Goal: Find contact information: Find contact information

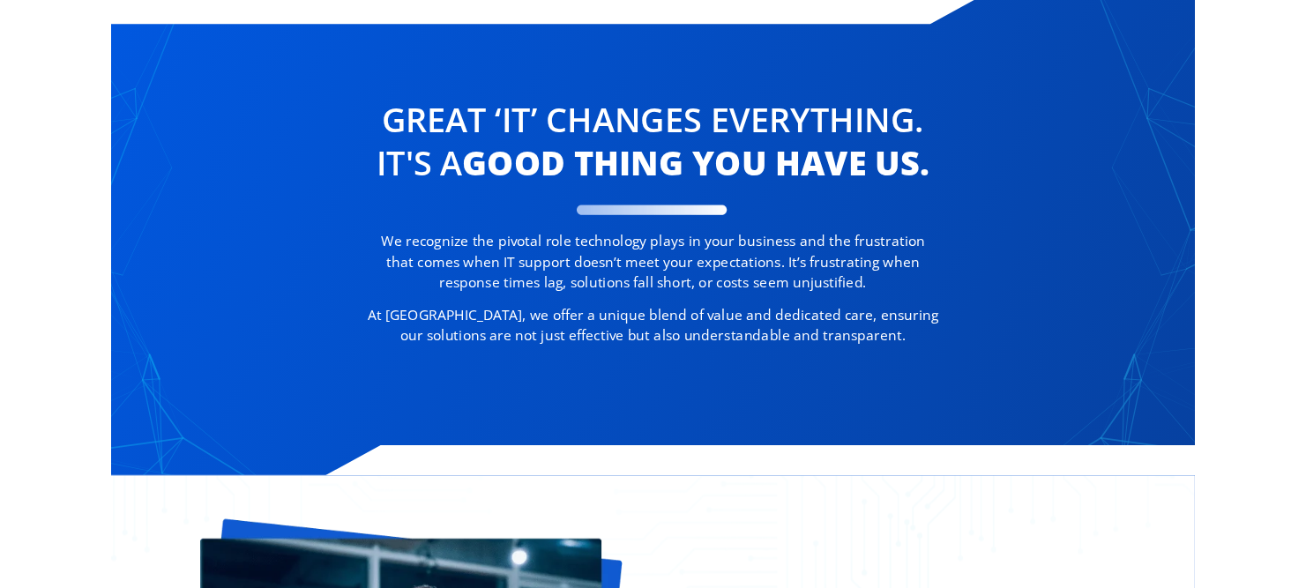
scroll to position [893, 0]
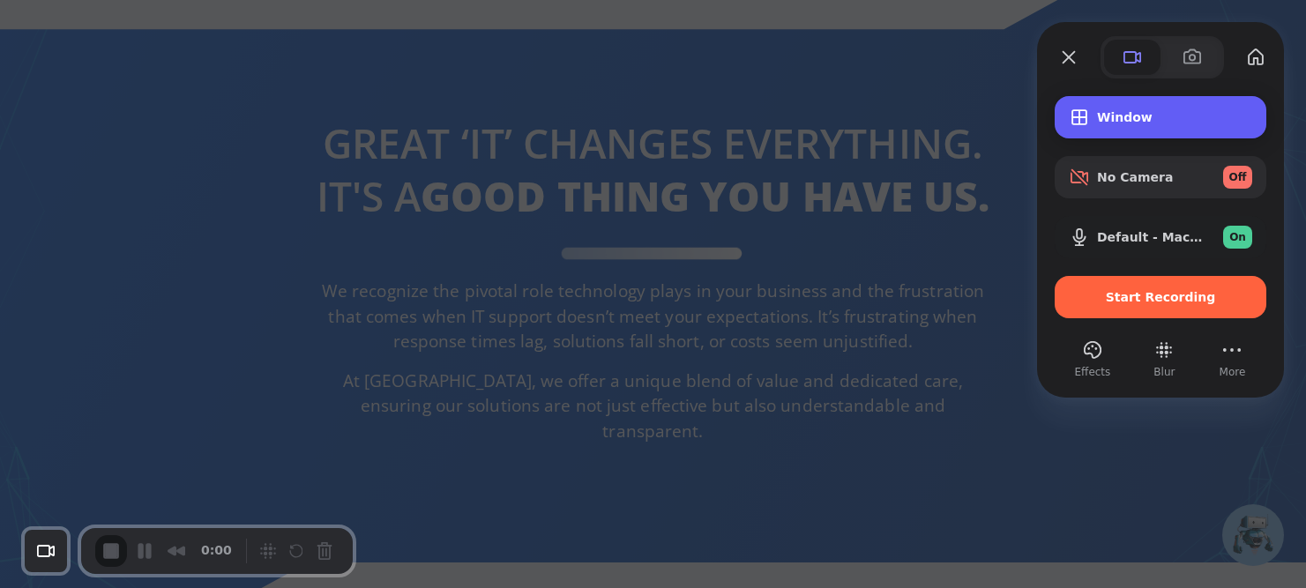
click at [1170, 108] on div "Window" at bounding box center [1161, 117] width 212 height 42
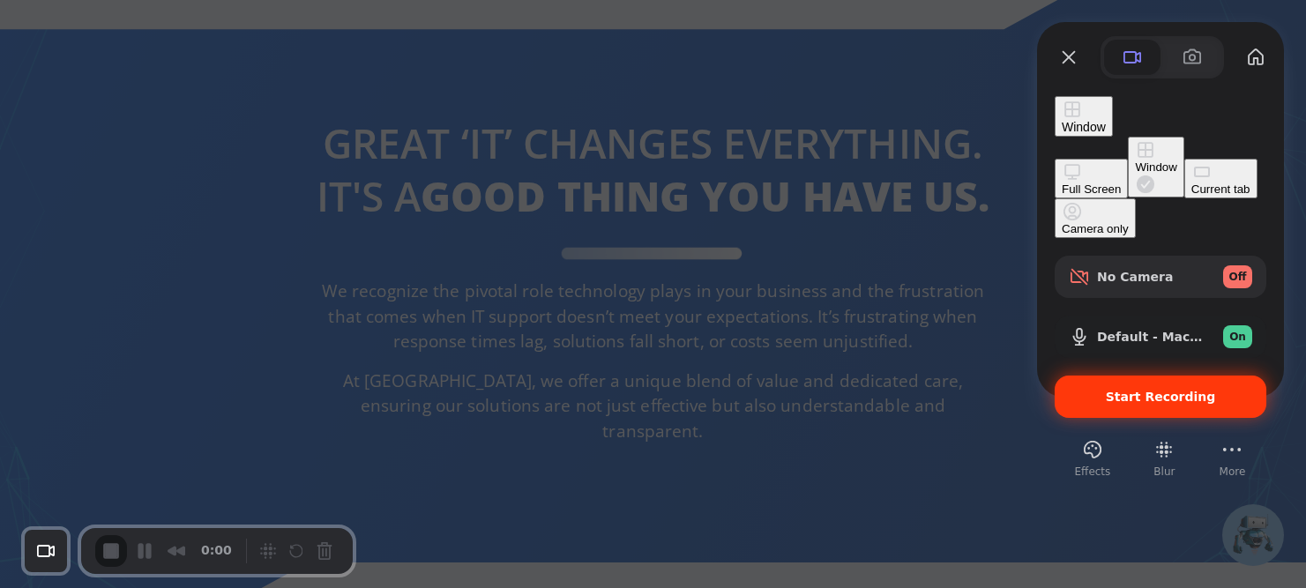
click at [1160, 376] on div "Start Recording" at bounding box center [1161, 397] width 212 height 42
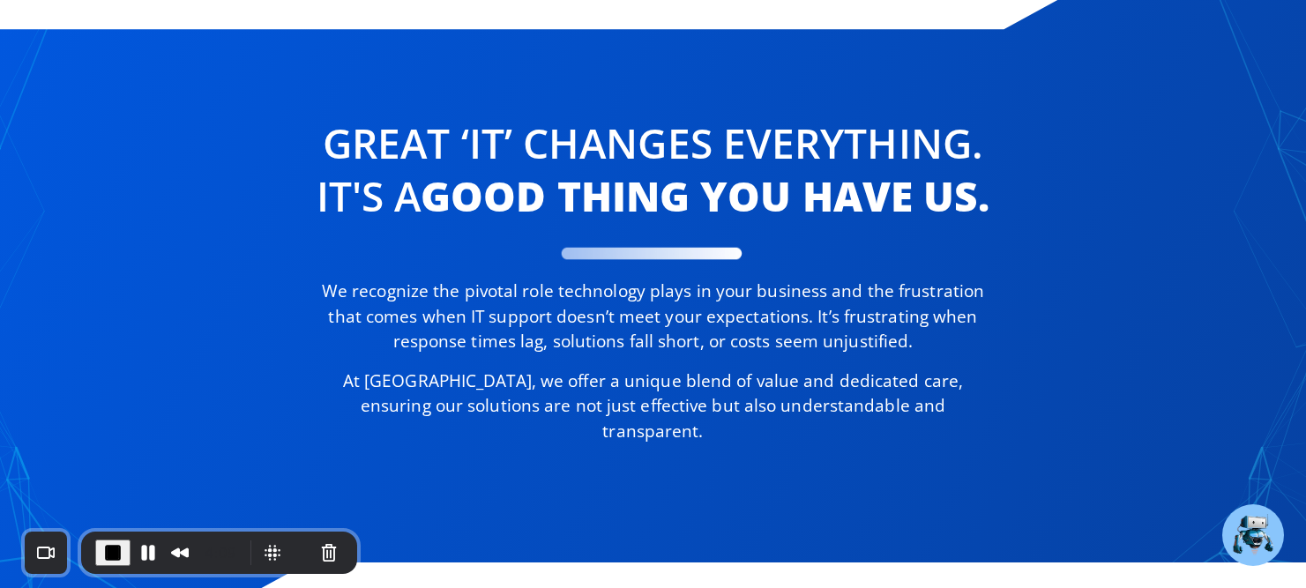
click at [542, 357] on div "We recognize the pivotal role technology plays in your business and the frustra…" at bounding box center [653, 361] width 690 height 165
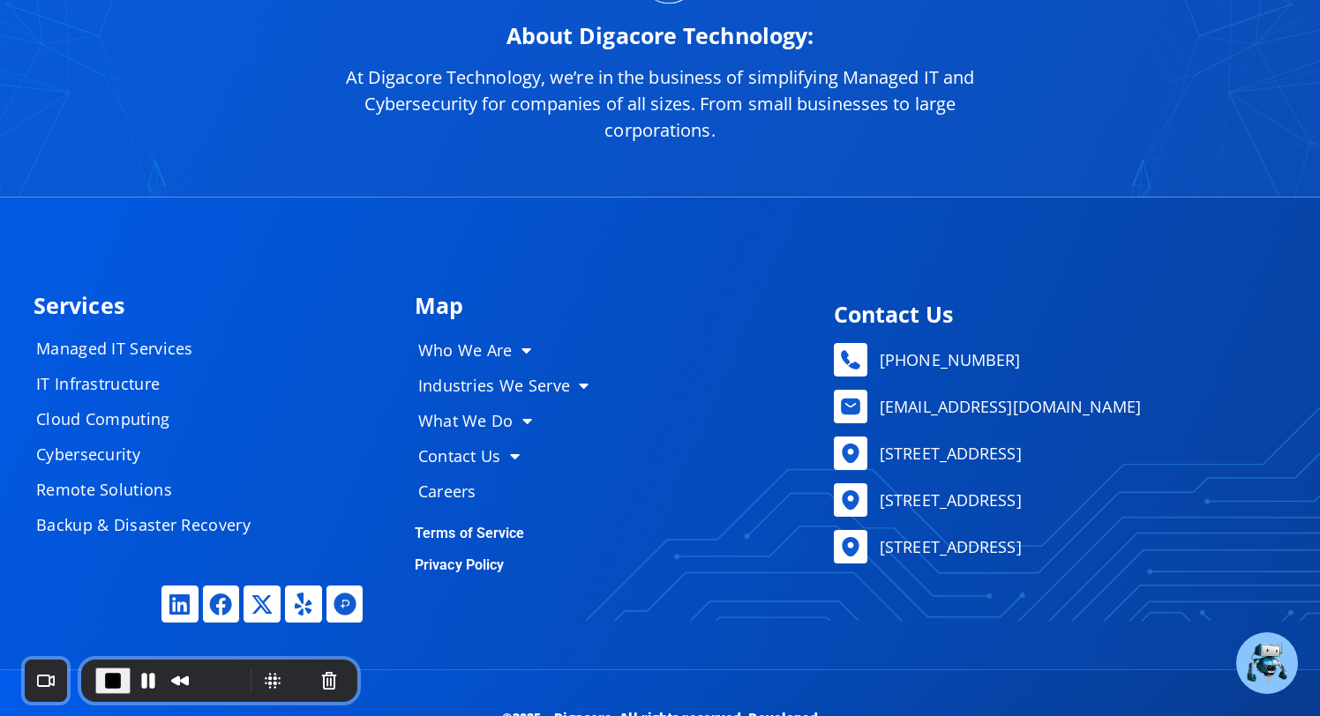
scroll to position [8572, 0]
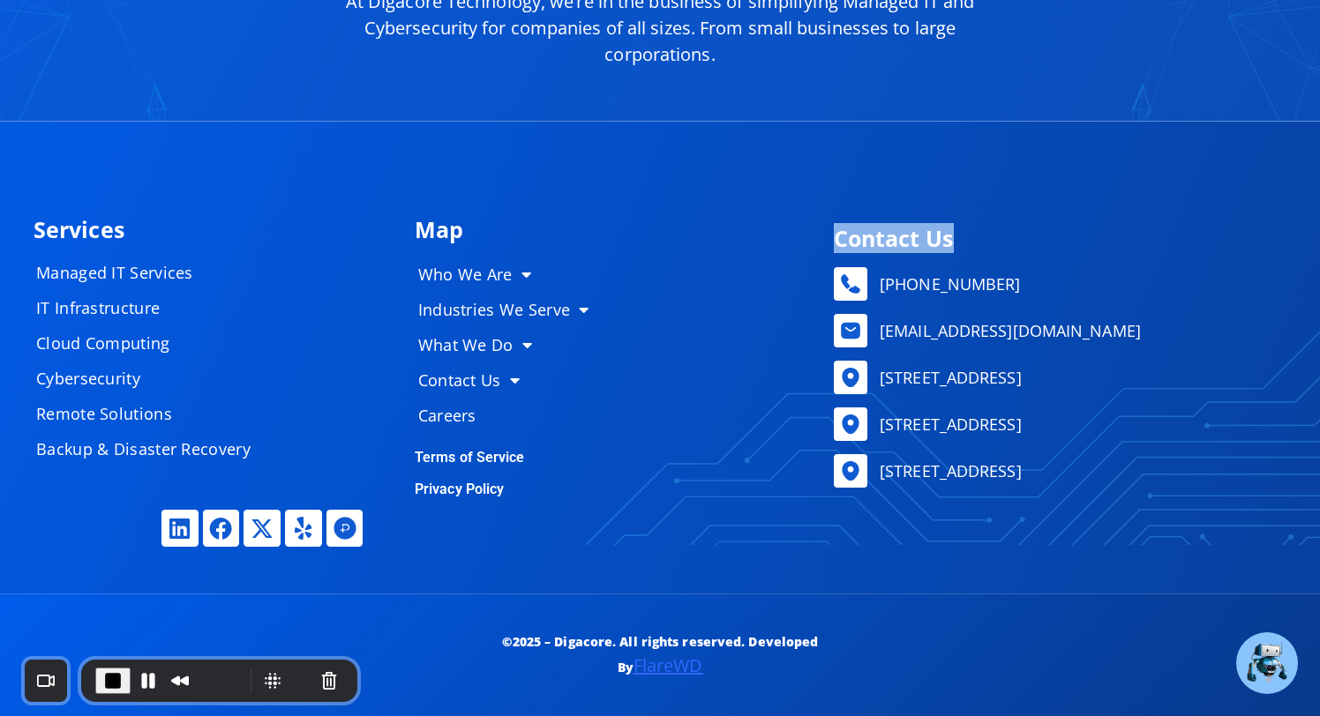
drag, startPoint x: 837, startPoint y: 243, endPoint x: 1045, endPoint y: 243, distance: 208.2
click at [1043, 243] on h4 "Contact Us" at bounding box center [1056, 239] width 444 height 22
click at [1045, 243] on h4 "Contact Us" at bounding box center [1056, 239] width 444 height 22
drag, startPoint x: 961, startPoint y: 236, endPoint x: 810, endPoint y: 236, distance: 150.8
click at [859, 236] on h4 "Contact Us" at bounding box center [1056, 239] width 444 height 22
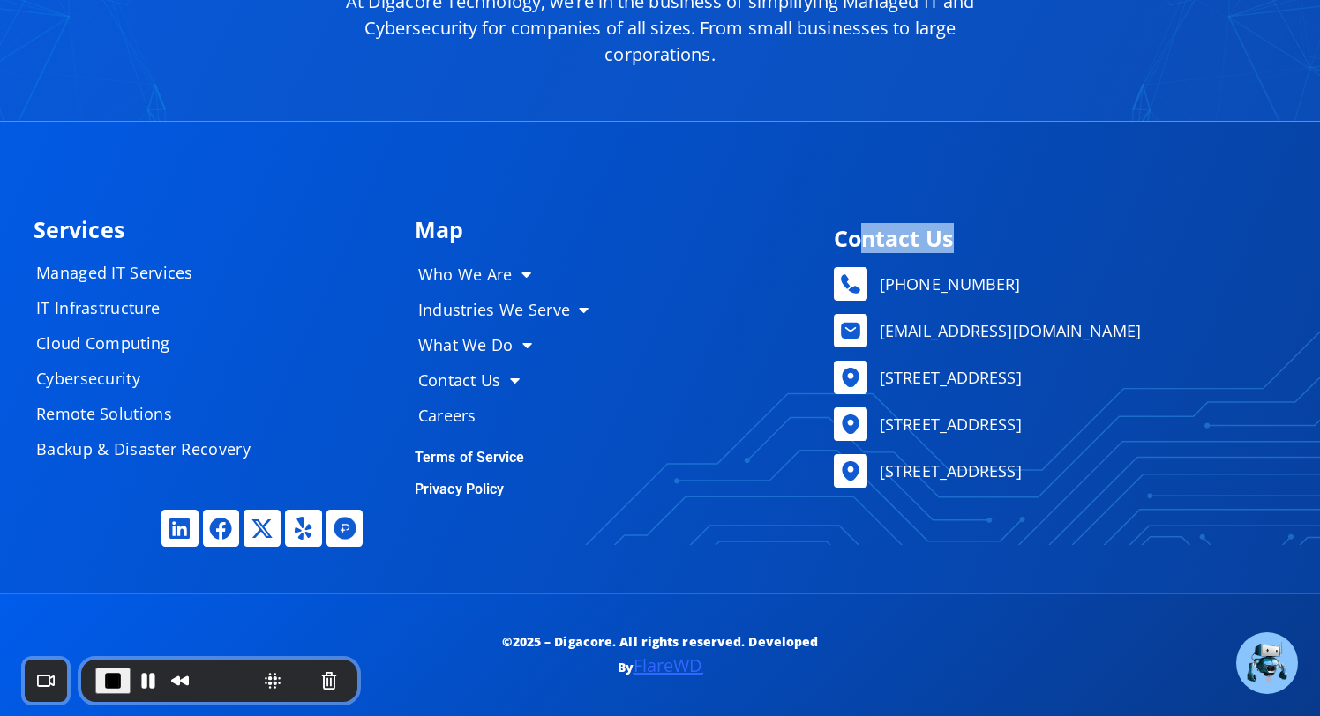
click at [810, 236] on div "Map Who We Are About Us Our Leadership Testimonials Blog Industries We Serve He…" at bounding box center [850, 357] width 889 height 295
drag, startPoint x: 832, startPoint y: 238, endPoint x: 1185, endPoint y: 238, distance: 352.8
click at [1167, 238] on div "Contact Us [PHONE_NUMBER] [EMAIL_ADDRESS][DOMAIN_NAME] [STREET_ADDRESS] [STREET…" at bounding box center [1055, 358] width 461 height 278
click at [1185, 238] on h4 "Contact Us" at bounding box center [1056, 239] width 444 height 22
drag, startPoint x: 445, startPoint y: 230, endPoint x: 564, endPoint y: 230, distance: 118.2
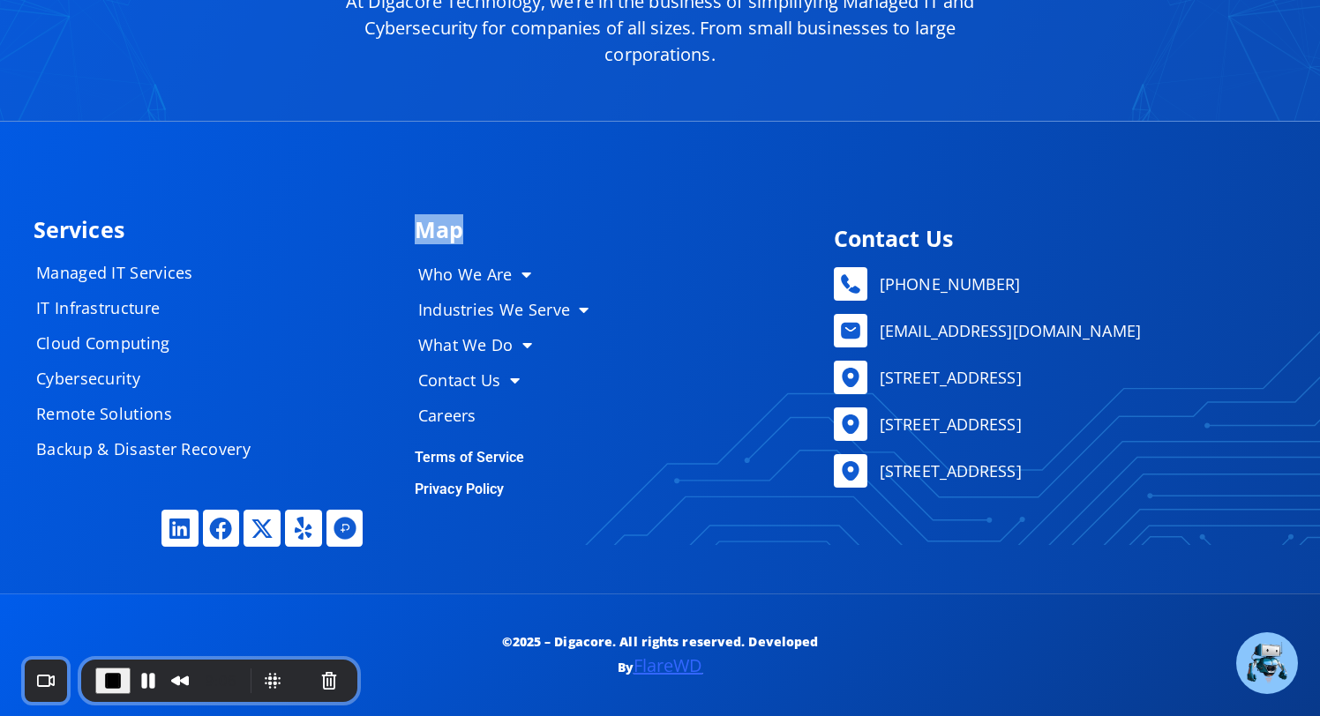
click at [564, 230] on div "Map Who We Are About Us Our Leadership Testimonials Blog Industries We Serve He…" at bounding box center [850, 357] width 889 height 295
click at [564, 230] on h4 "Map" at bounding box center [611, 230] width 393 height 22
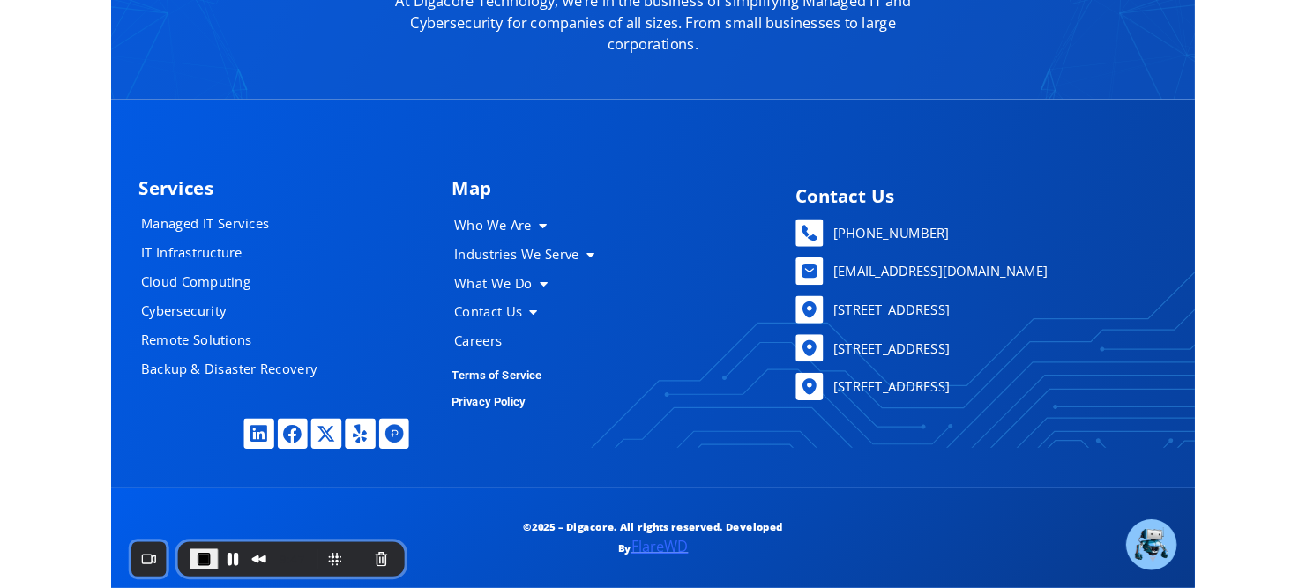
scroll to position [8559, 0]
